Goal: Find specific page/section: Find specific page/section

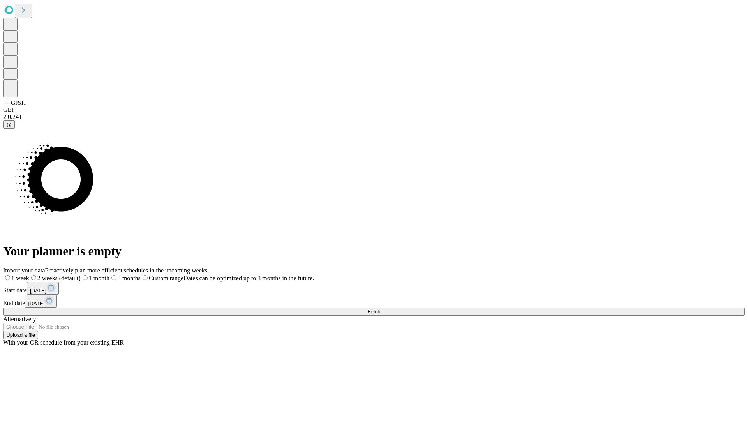
click at [380, 309] on span "Fetch" at bounding box center [373, 312] width 13 height 6
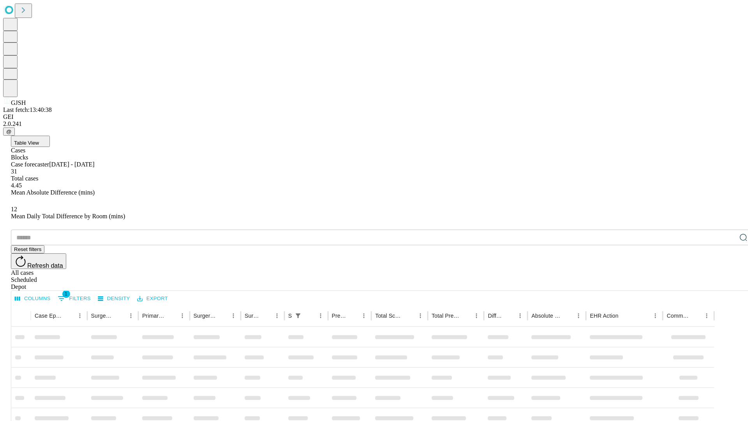
click at [728, 283] on div "Depot" at bounding box center [382, 286] width 742 height 7
